Goal: Information Seeking & Learning: Learn about a topic

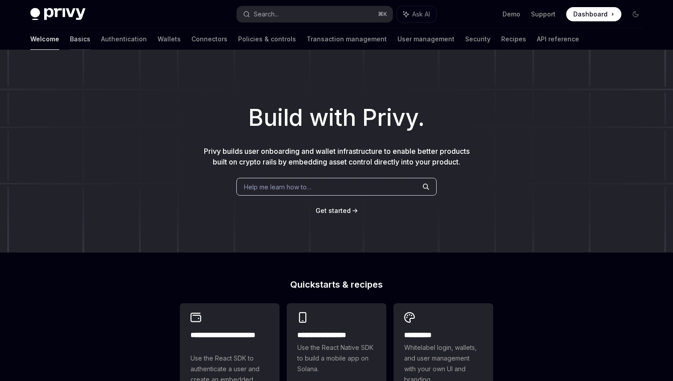
click at [70, 36] on link "Basics" at bounding box center [80, 38] width 20 height 21
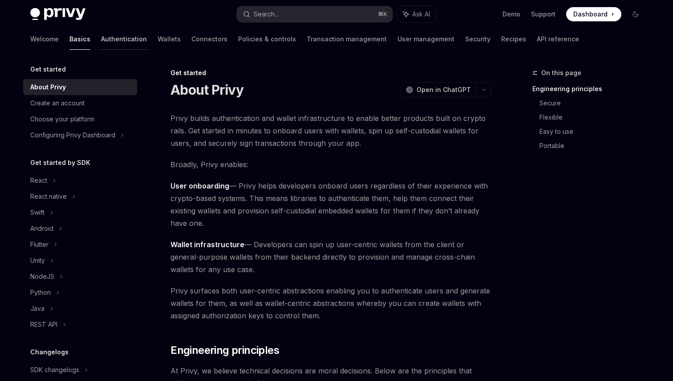
click at [101, 45] on link "Authentication" at bounding box center [124, 38] width 46 height 21
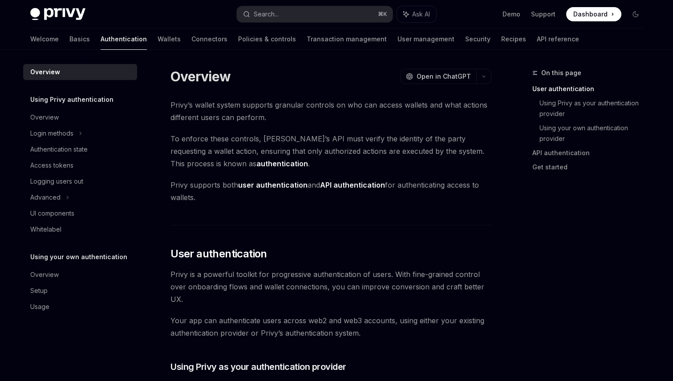
click at [116, 49] on div "Welcome Basics Authentication Wallets Connectors Policies & controls Transactio…" at bounding box center [304, 38] width 548 height 21
click at [157, 46] on link "Wallets" at bounding box center [168, 38] width 23 height 21
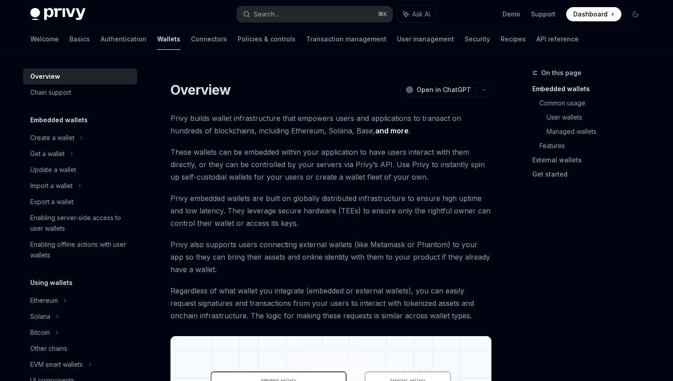
click at [142, 45] on div "Welcome Basics Authentication Wallets Connectors Policies & controls Transactio…" at bounding box center [304, 38] width 548 height 21
click at [191, 44] on link "Connectors" at bounding box center [209, 38] width 36 height 21
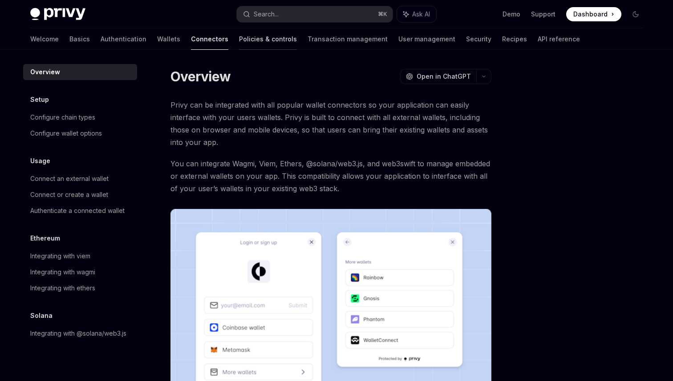
click at [239, 43] on link "Policies & controls" at bounding box center [268, 38] width 58 height 21
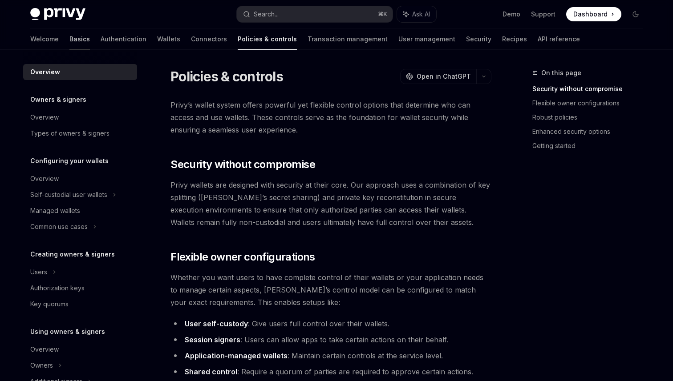
click at [69, 42] on link "Basics" at bounding box center [79, 38] width 20 height 21
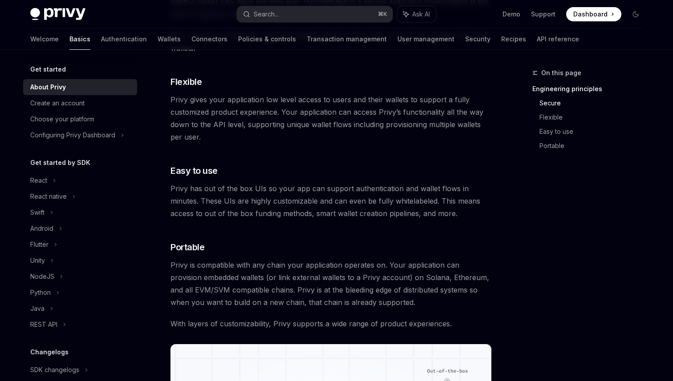
scroll to position [459, 0]
click at [536, 40] on link "API reference" at bounding box center [557, 38] width 42 height 21
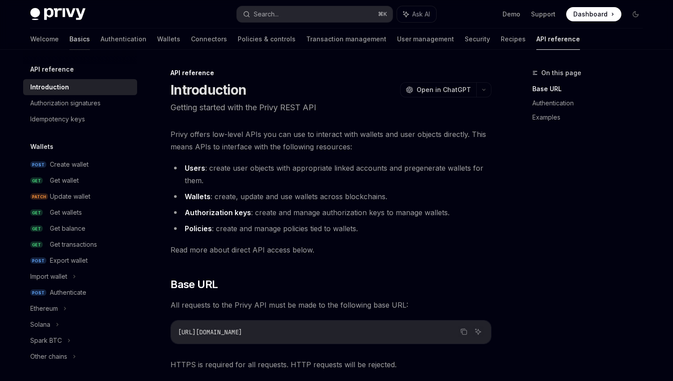
click at [69, 38] on link "Basics" at bounding box center [79, 38] width 20 height 21
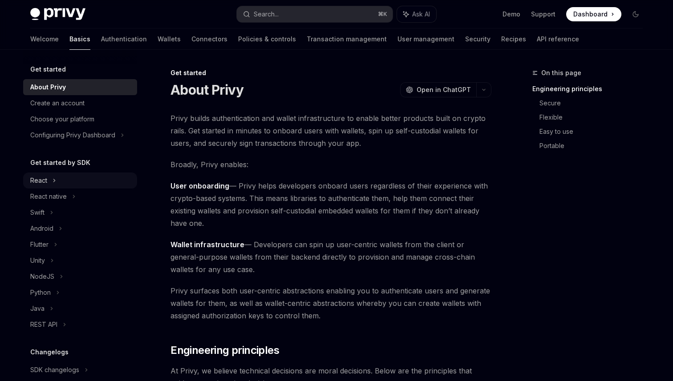
click at [54, 181] on icon at bounding box center [54, 180] width 4 height 11
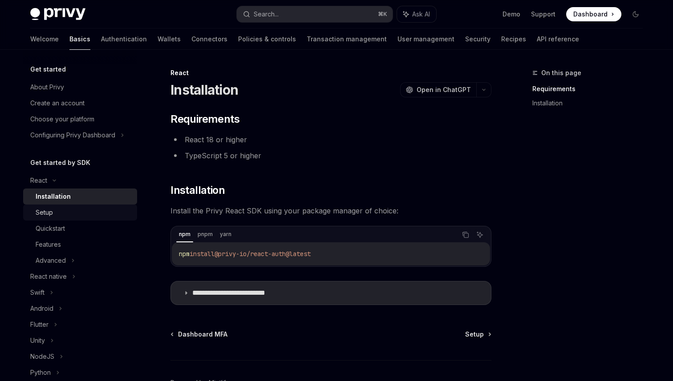
click at [53, 211] on div "Setup" at bounding box center [84, 212] width 96 height 11
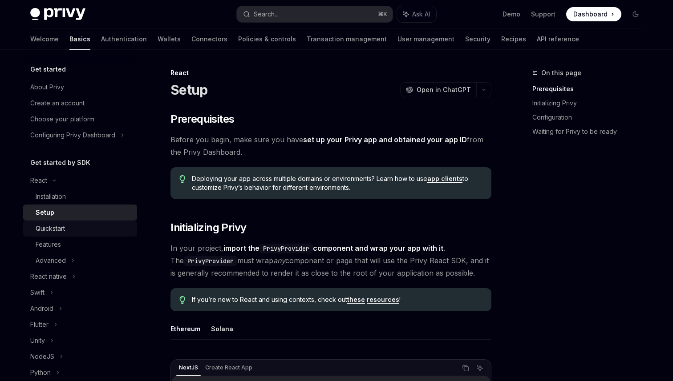
click at [53, 229] on div "Quickstart" at bounding box center [50, 228] width 29 height 11
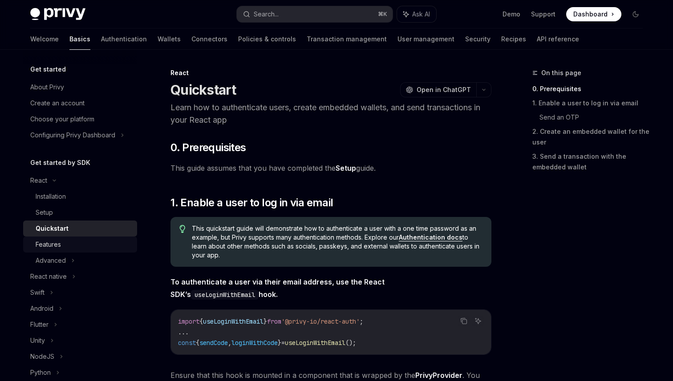
click at [53, 245] on div "Features" at bounding box center [48, 244] width 25 height 11
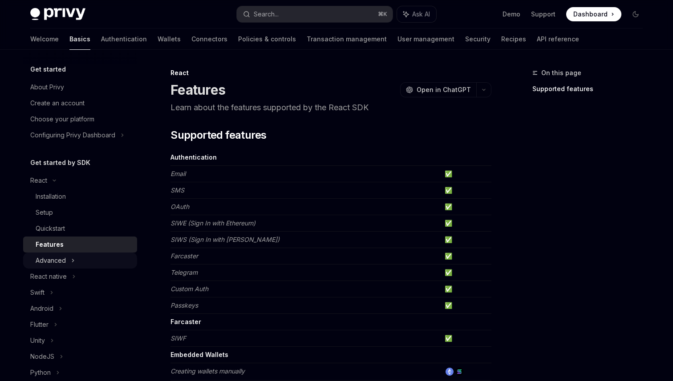
click at [53, 253] on div "Advanced" at bounding box center [80, 261] width 114 height 16
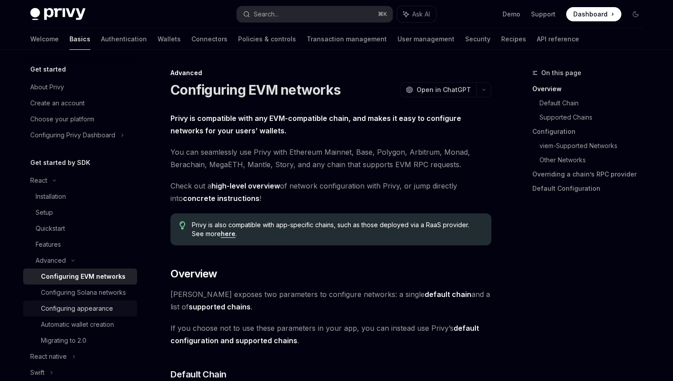
click at [71, 301] on link "Configuring appearance" at bounding box center [80, 309] width 114 height 16
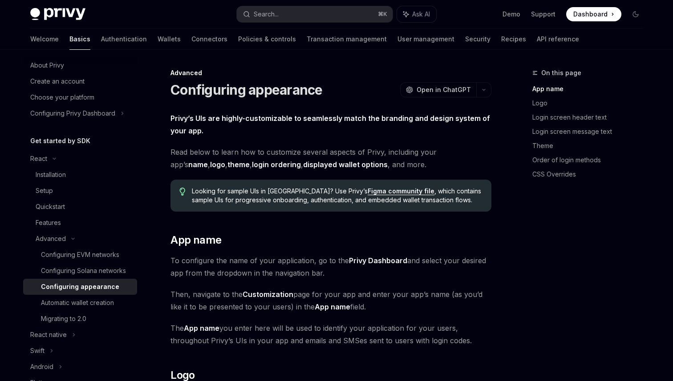
scroll to position [26, 0]
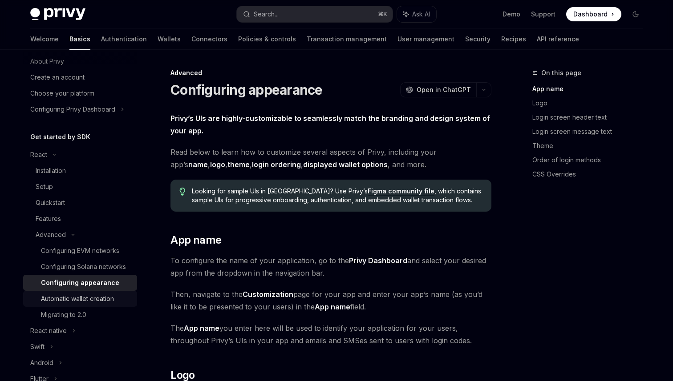
click at [71, 302] on div "Automatic wallet creation" at bounding box center [77, 299] width 73 height 11
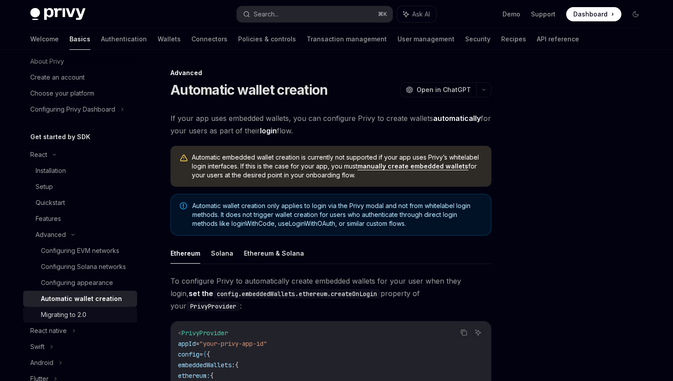
click at [71, 314] on div "Migrating to 2.0" at bounding box center [63, 315] width 45 height 11
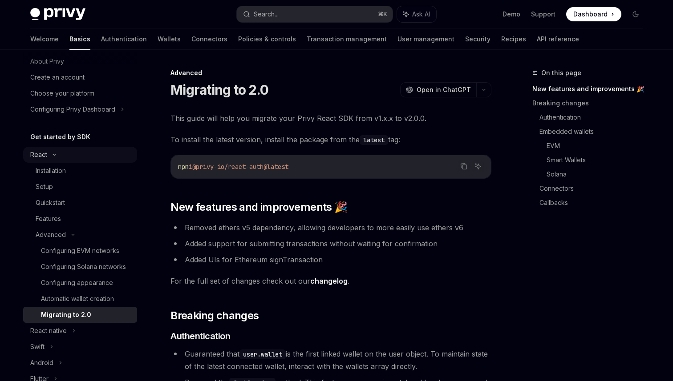
click at [54, 150] on div "React" at bounding box center [80, 155] width 114 height 16
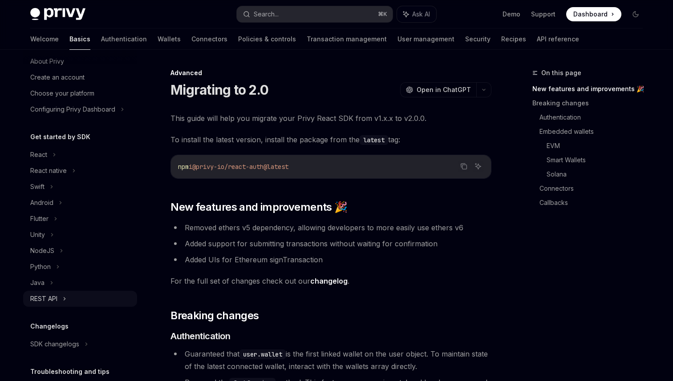
click at [42, 292] on div "REST API" at bounding box center [80, 299] width 114 height 16
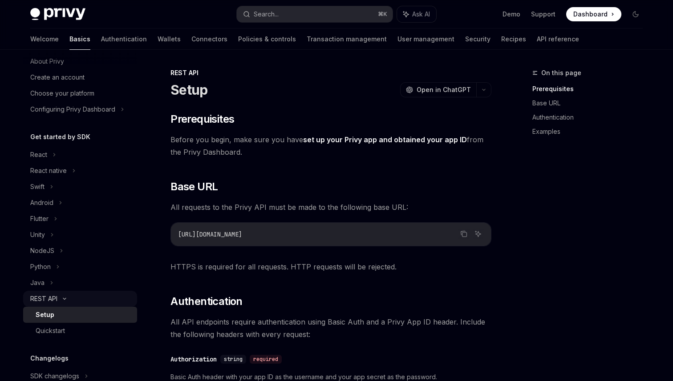
click at [42, 293] on div "REST API" at bounding box center [80, 299] width 114 height 16
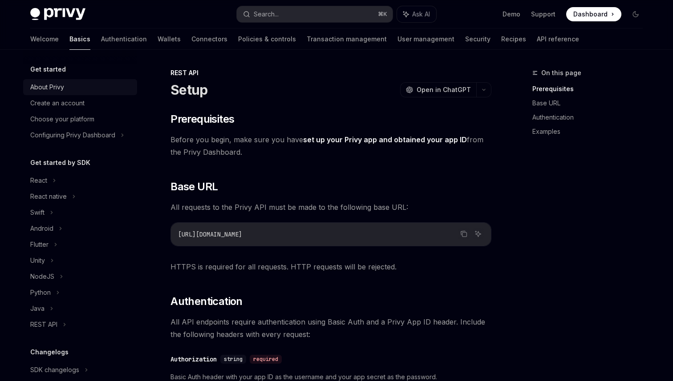
click at [50, 91] on div "About Privy" at bounding box center [47, 87] width 34 height 11
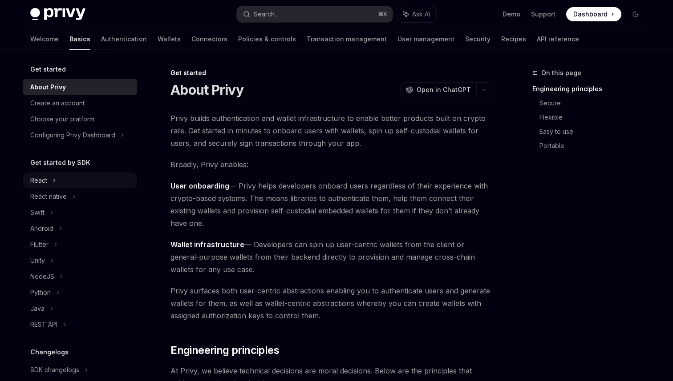
click at [49, 185] on div "React" at bounding box center [80, 181] width 114 height 16
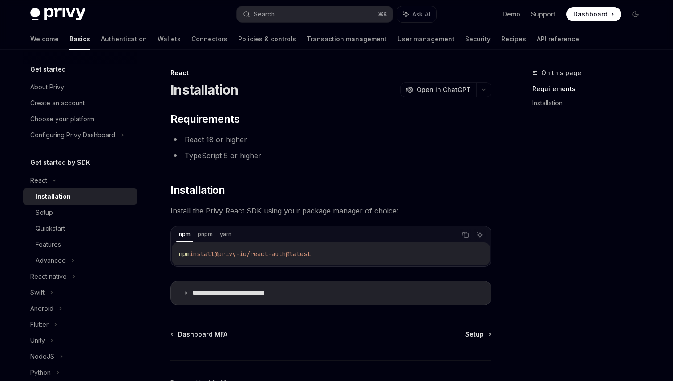
click at [49, 195] on div "Installation" at bounding box center [53, 196] width 35 height 11
click at [51, 209] on div "Setup" at bounding box center [44, 212] width 17 height 11
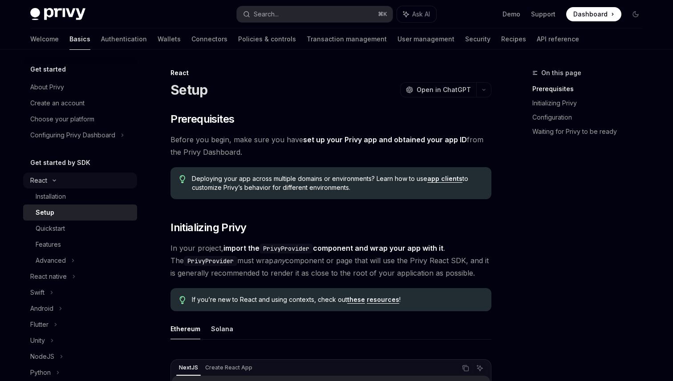
click at [51, 183] on div "React" at bounding box center [80, 181] width 114 height 16
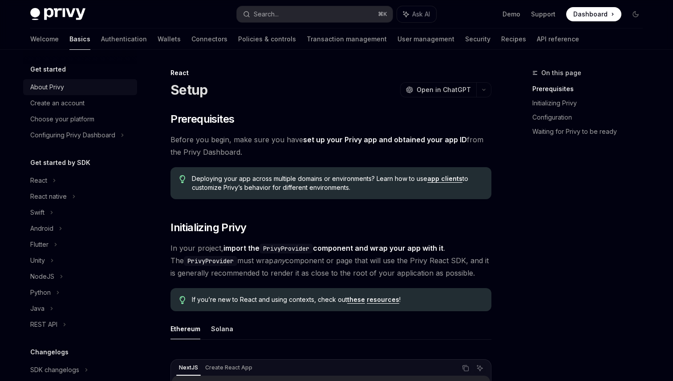
click at [34, 89] on div "About Privy" at bounding box center [47, 87] width 34 height 11
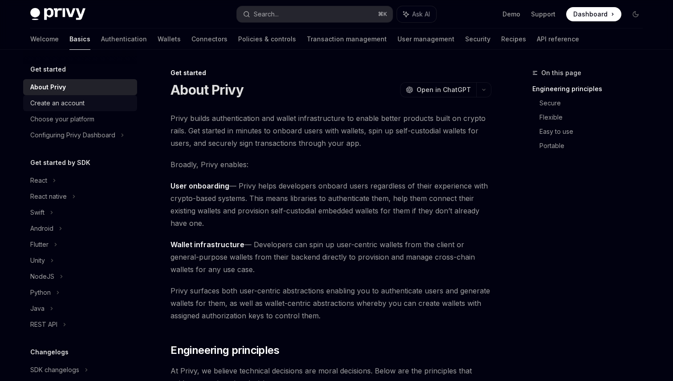
click at [46, 101] on div "Create an account" at bounding box center [57, 103] width 54 height 11
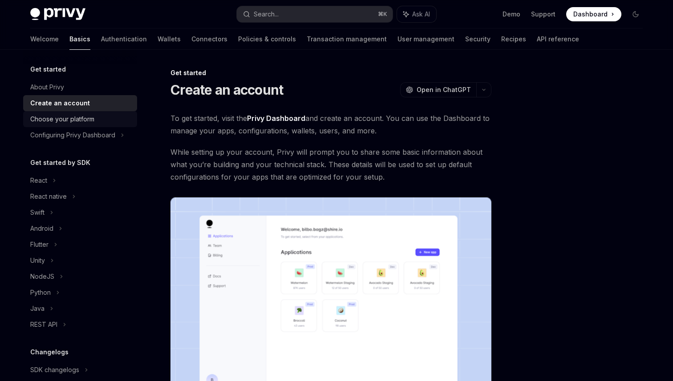
click at [96, 119] on div "Choose your platform" at bounding box center [80, 119] width 101 height 11
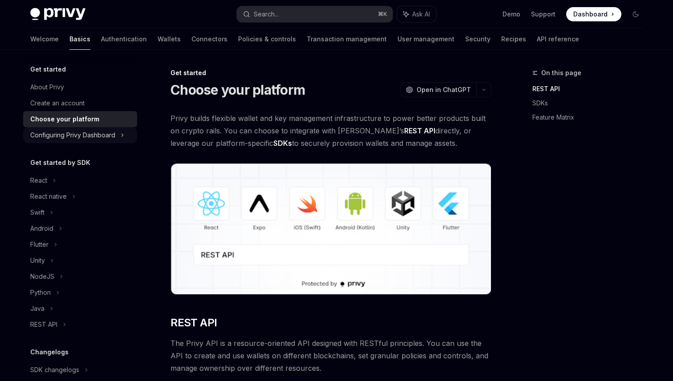
click at [98, 135] on div "Configuring Privy Dashboard" at bounding box center [72, 135] width 85 height 11
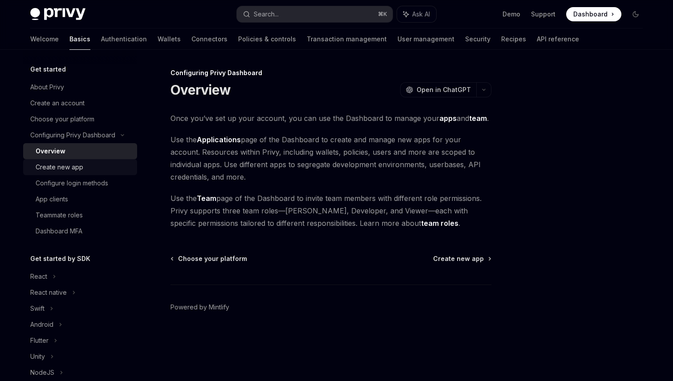
click at [99, 166] on div "Create new app" at bounding box center [84, 167] width 96 height 11
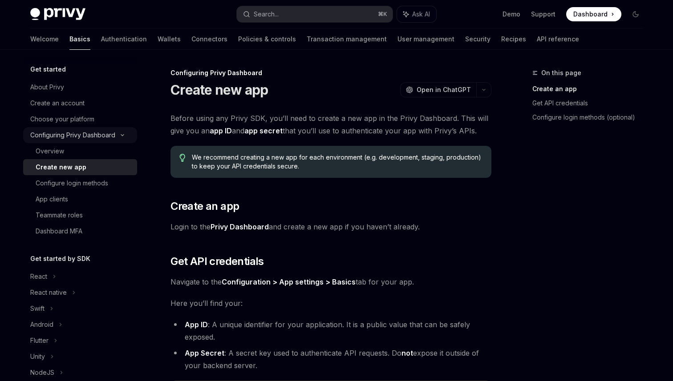
click at [94, 133] on div "Configuring Privy Dashboard" at bounding box center [72, 135] width 85 height 11
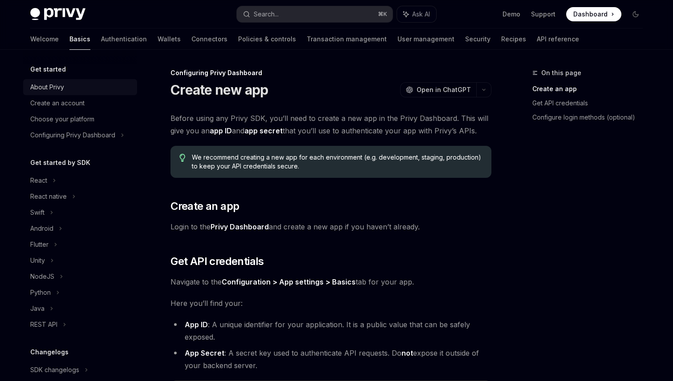
click at [45, 86] on div "About Privy" at bounding box center [47, 87] width 34 height 11
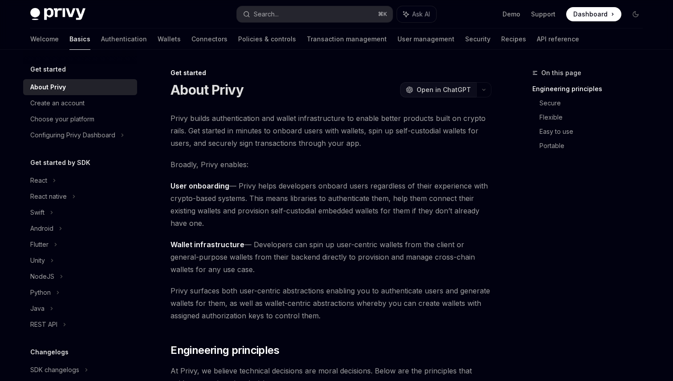
click at [425, 96] on button "OpenAI Open in ChatGPT" at bounding box center [438, 89] width 76 height 15
click at [286, 133] on span "Privy builds authentication and wallet infrastructure to enable better products…" at bounding box center [330, 130] width 321 height 37
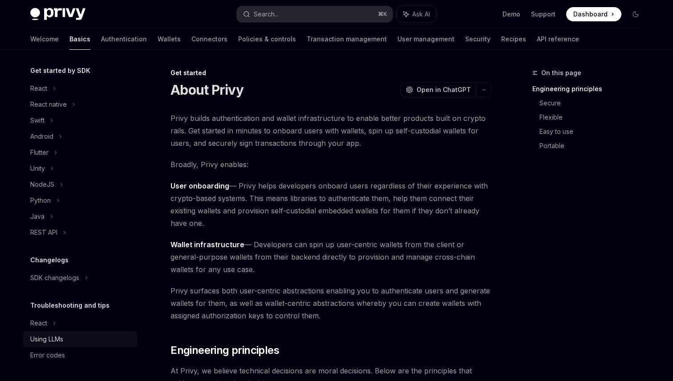
click at [42, 340] on div "Using LLMs" at bounding box center [46, 339] width 33 height 11
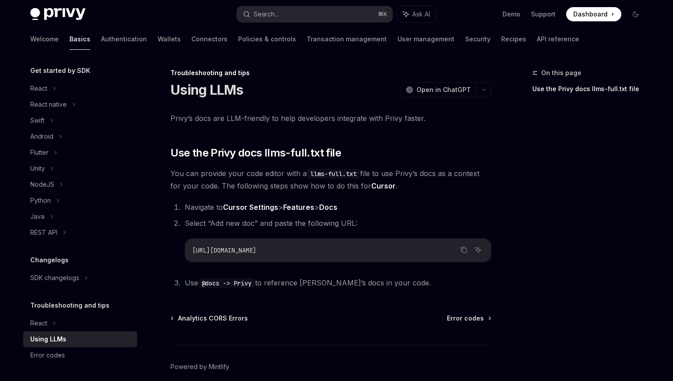
drag, startPoint x: 224, startPoint y: 246, endPoint x: 359, endPoint y: 249, distance: 134.4
click at [359, 250] on code "[URL][DOMAIN_NAME]" at bounding box center [337, 250] width 291 height 11
click at [356, 249] on code "[URL][DOMAIN_NAME]" at bounding box center [337, 250] width 291 height 11
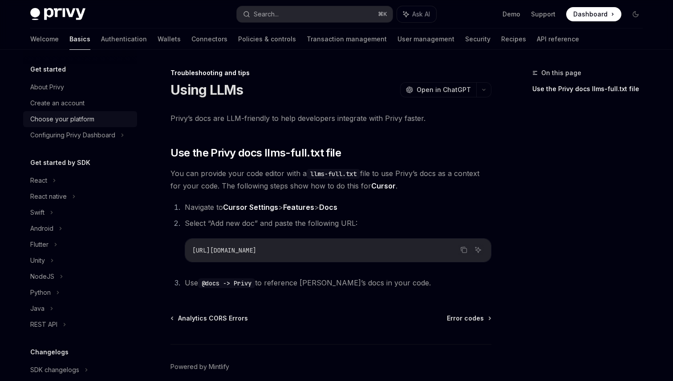
click at [75, 117] on div "Choose your platform" at bounding box center [62, 119] width 64 height 11
type textarea "*"
